Goal: Transaction & Acquisition: Subscribe to service/newsletter

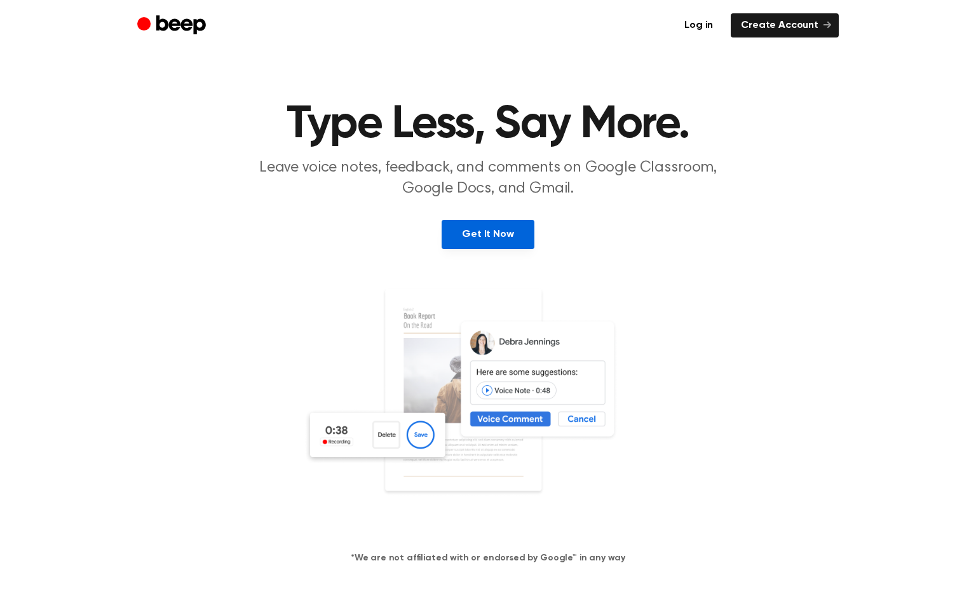
click at [511, 235] on link "Get It Now" at bounding box center [488, 234] width 92 height 29
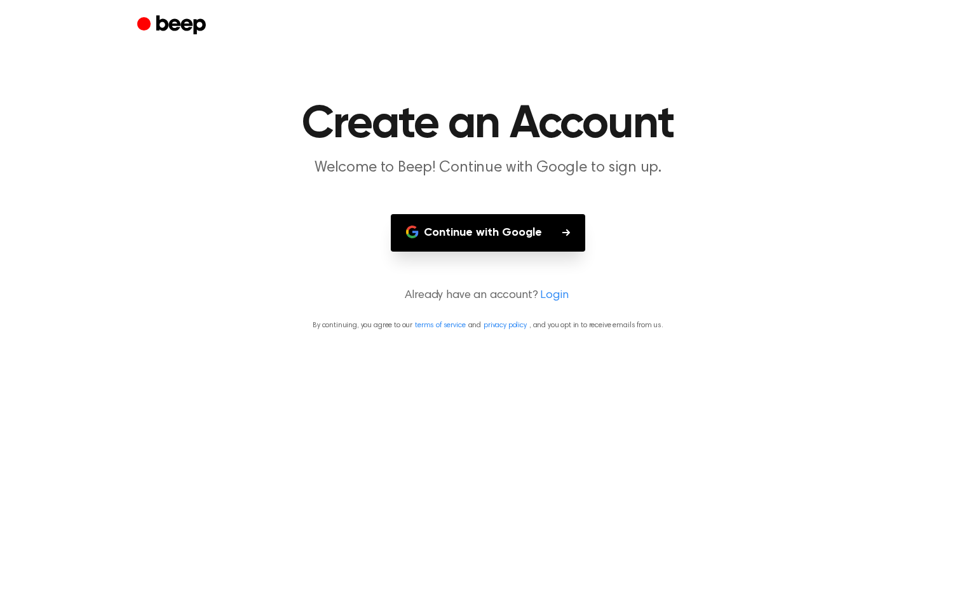
click at [511, 235] on button "Continue with Google" at bounding box center [488, 233] width 195 height 38
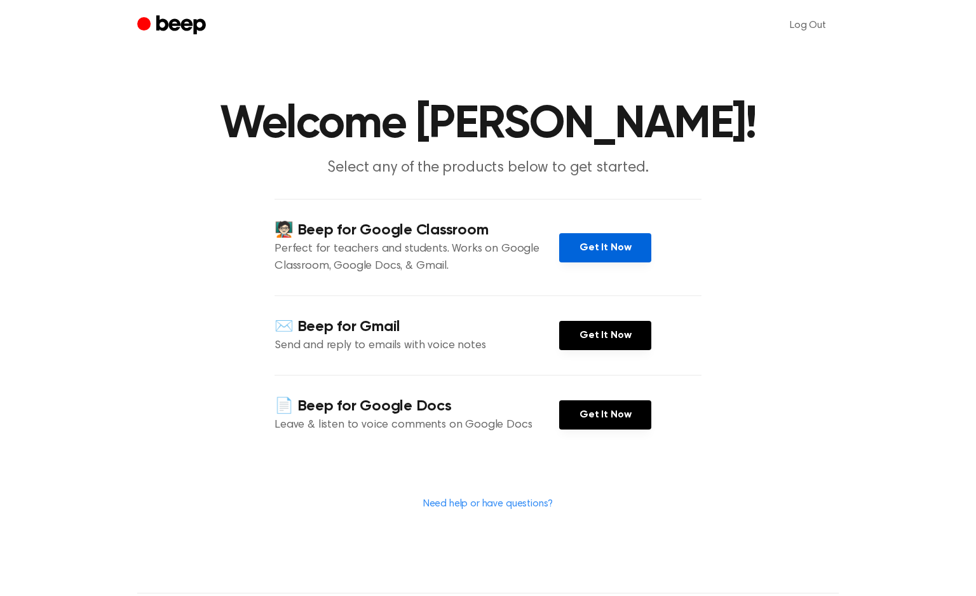
click at [610, 252] on link "Get It Now" at bounding box center [605, 247] width 92 height 29
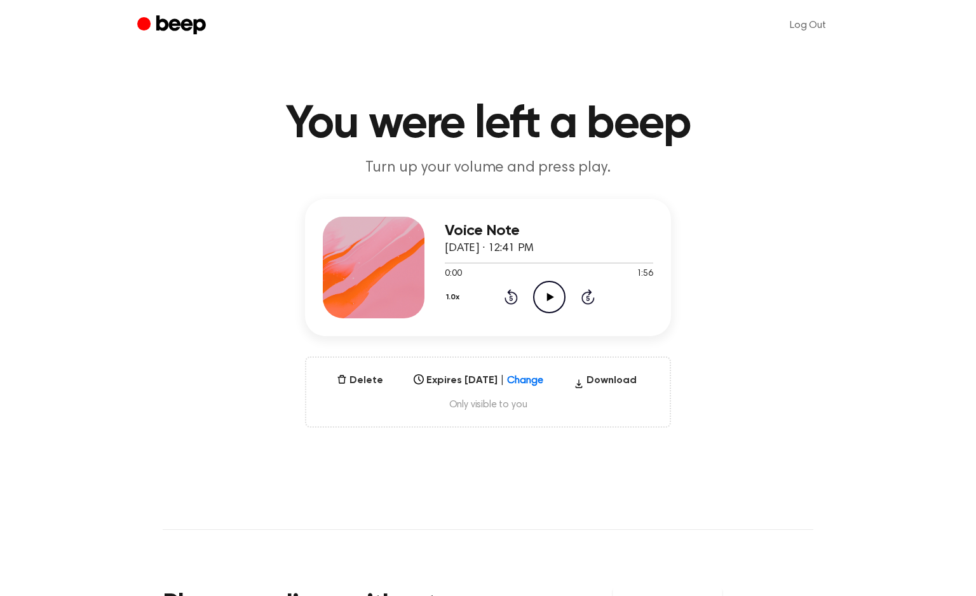
click at [543, 301] on icon "Play Audio" at bounding box center [549, 297] width 32 height 32
click at [543, 301] on icon "Pause Audio" at bounding box center [549, 297] width 32 height 32
click at [552, 297] on icon "Pause Audio" at bounding box center [549, 297] width 32 height 32
click at [511, 301] on icon "Rewind 5 seconds" at bounding box center [511, 297] width 14 height 17
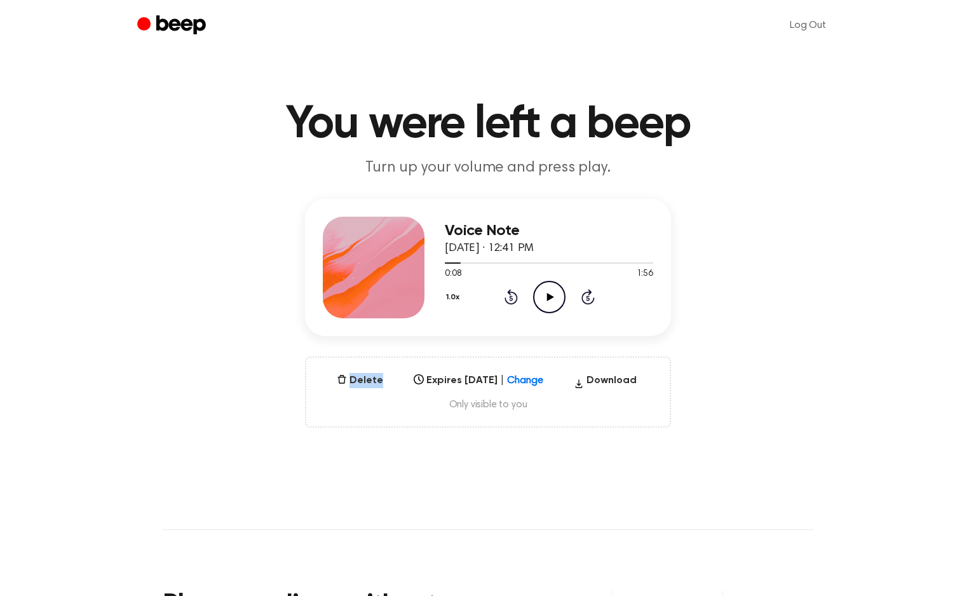
click at [511, 302] on icon "Rewind 5 seconds" at bounding box center [511, 297] width 14 height 17
click at [538, 303] on icon "Play Audio" at bounding box center [549, 297] width 32 height 32
click at [512, 294] on icon "Rewind 5 seconds" at bounding box center [511, 297] width 14 height 17
click at [575, 263] on div at bounding box center [549, 263] width 208 height 1
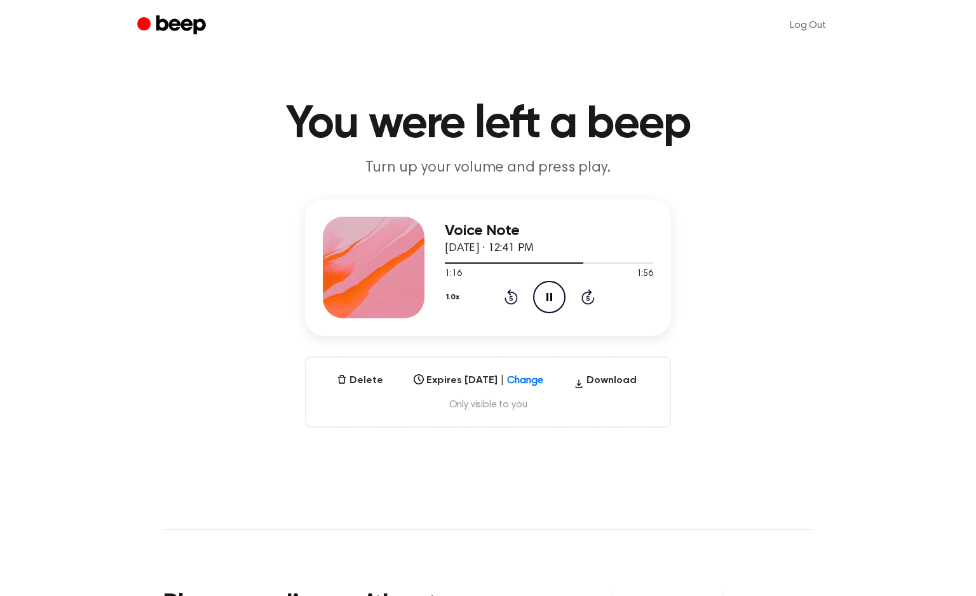
click at [557, 301] on icon "Pause Audio" at bounding box center [549, 297] width 32 height 32
